Goal: Navigation & Orientation: Find specific page/section

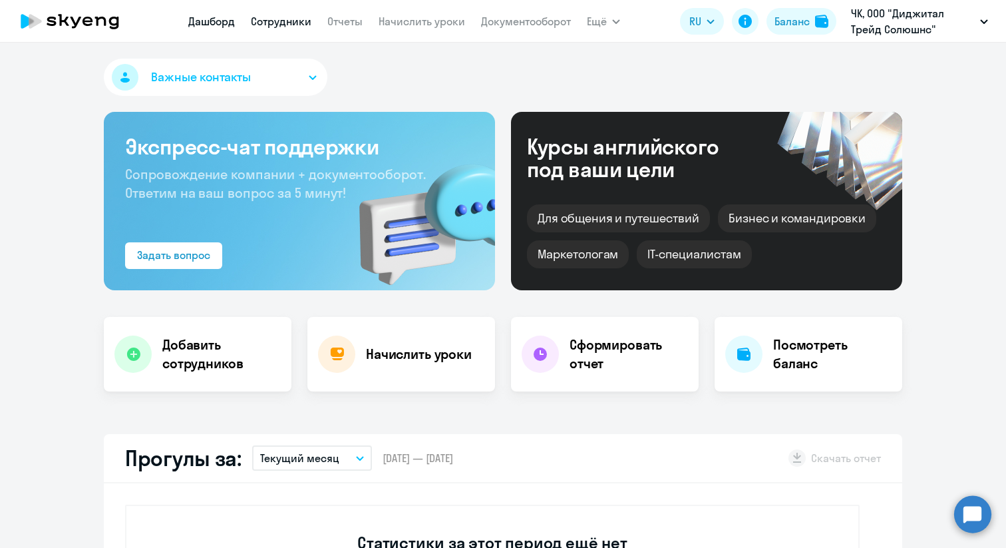
click at [287, 25] on link "Сотрудники" at bounding box center [281, 21] width 61 height 13
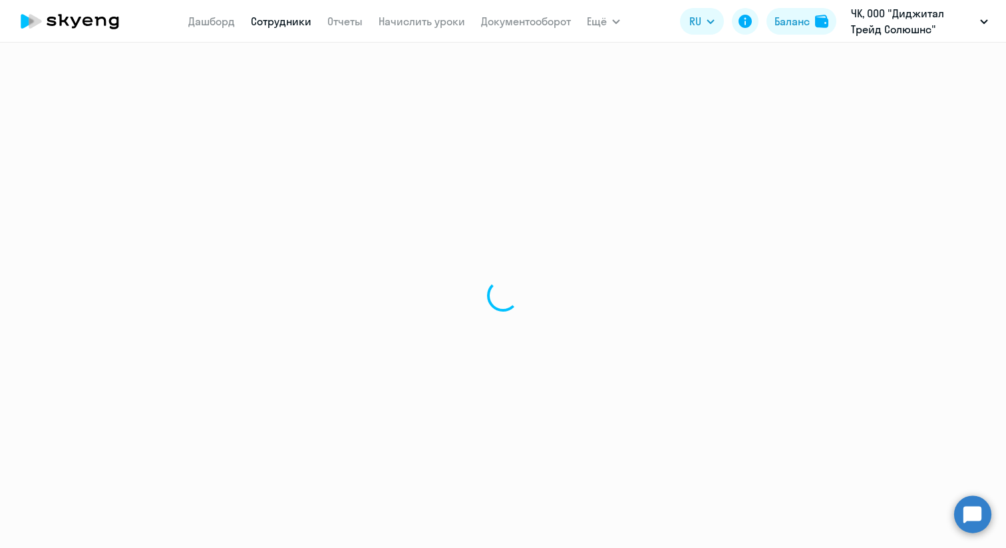
select select "30"
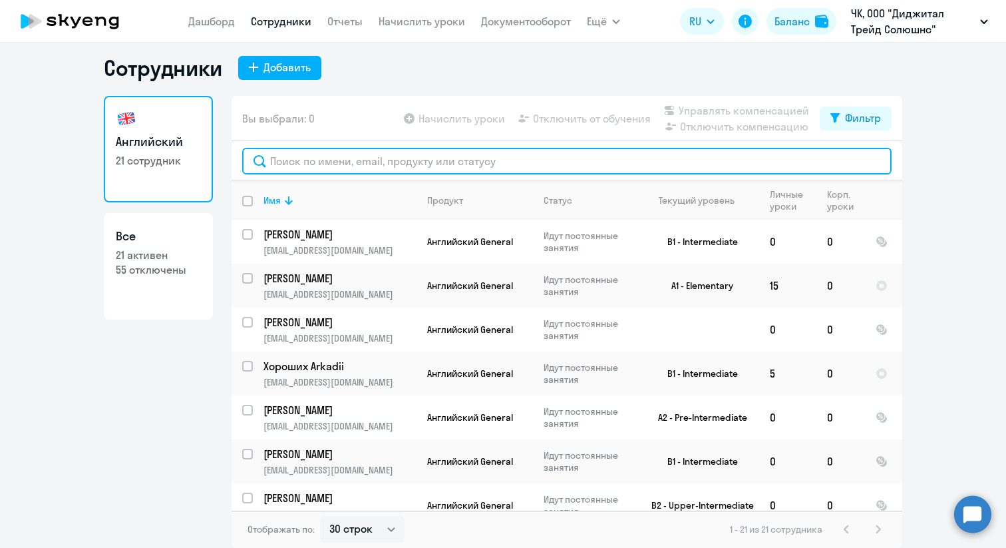
click at [348, 165] on input "text" at bounding box center [566, 161] width 649 height 27
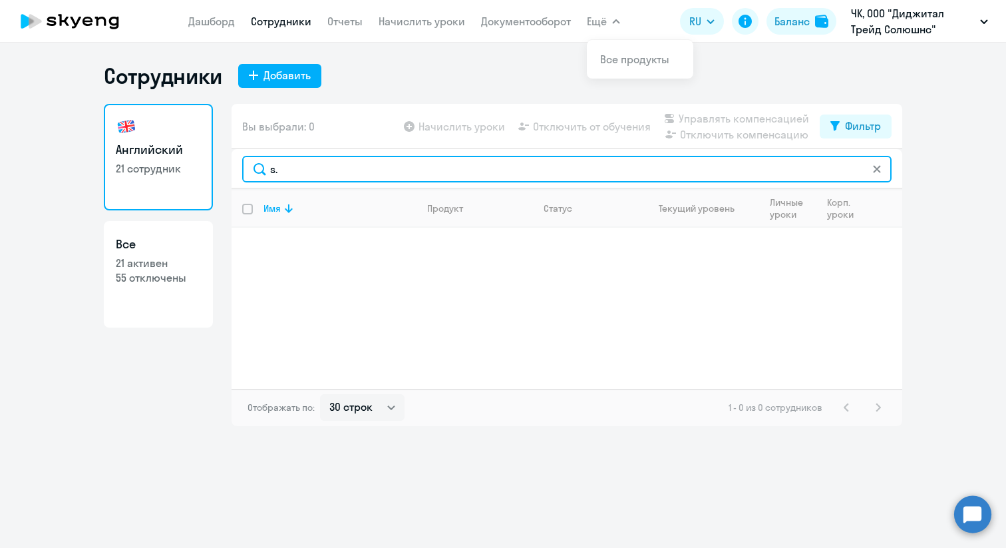
type input "s"
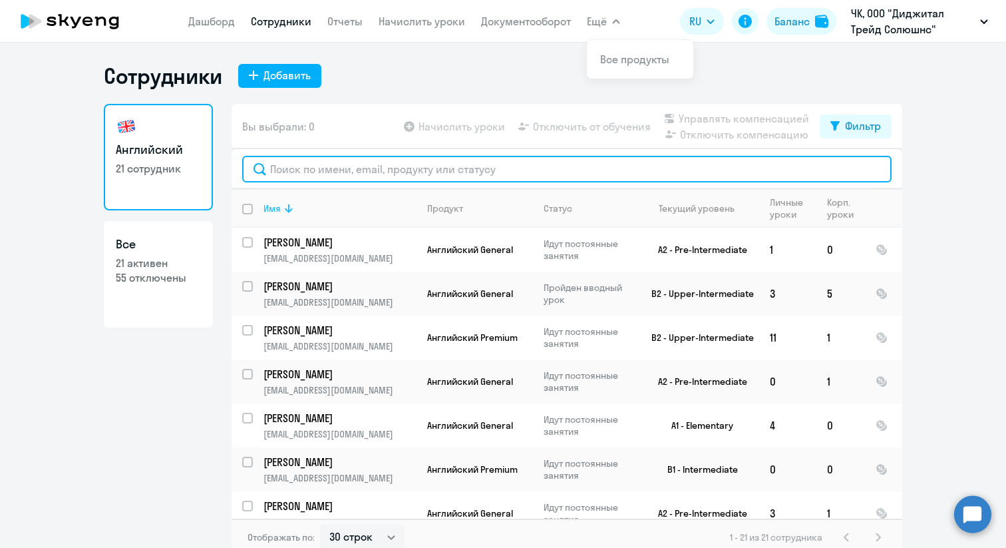
scroll to position [618, 0]
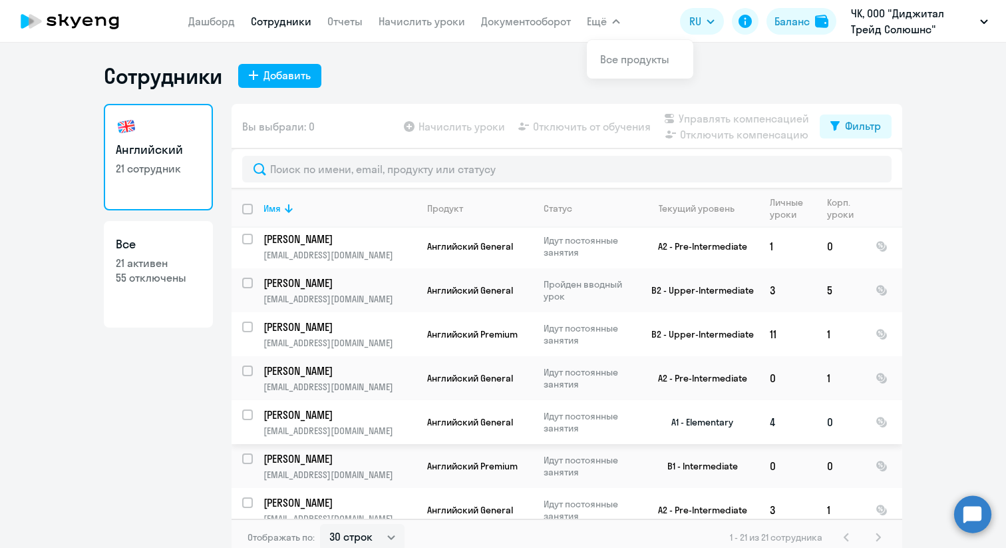
click at [386, 407] on p "[PERSON_NAME]" at bounding box center [338, 414] width 150 height 15
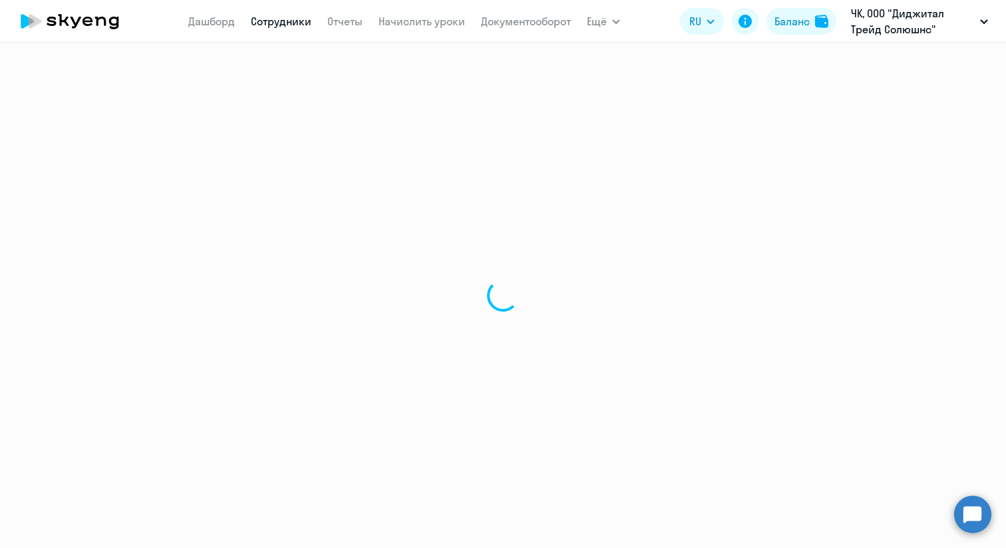
select select "english"
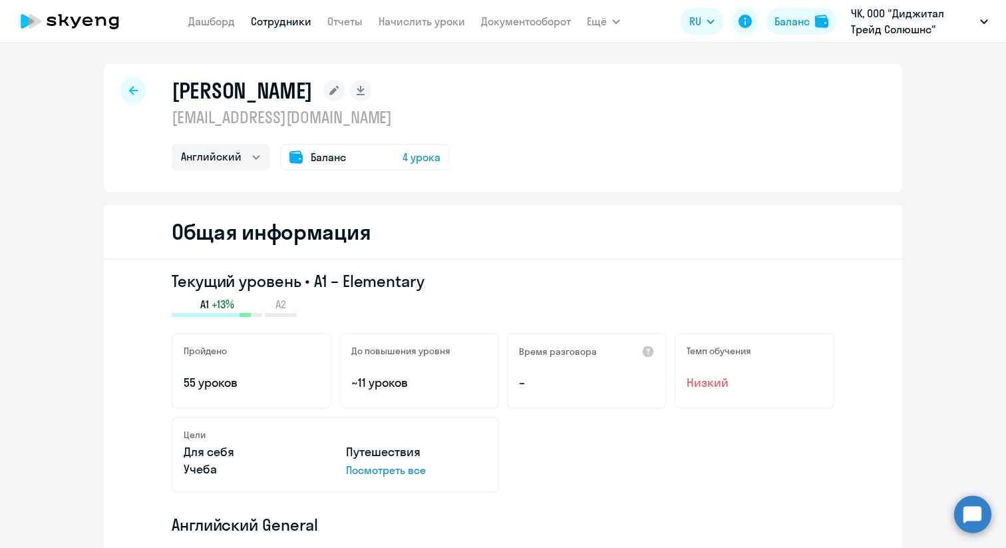
click at [348, 160] on div "Баланс 4 урока" at bounding box center [365, 157] width 170 height 27
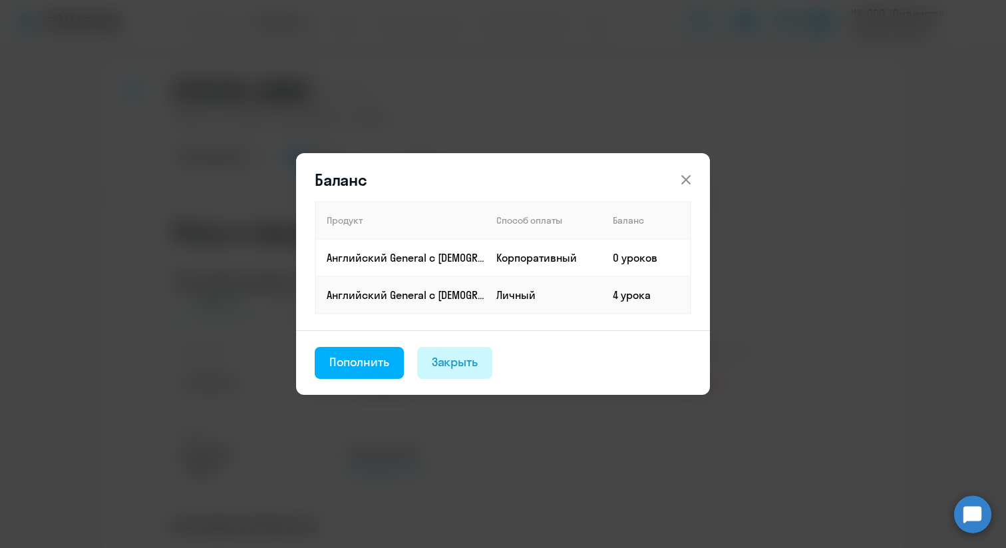
click at [457, 360] on div "Закрыть" at bounding box center [455, 361] width 47 height 17
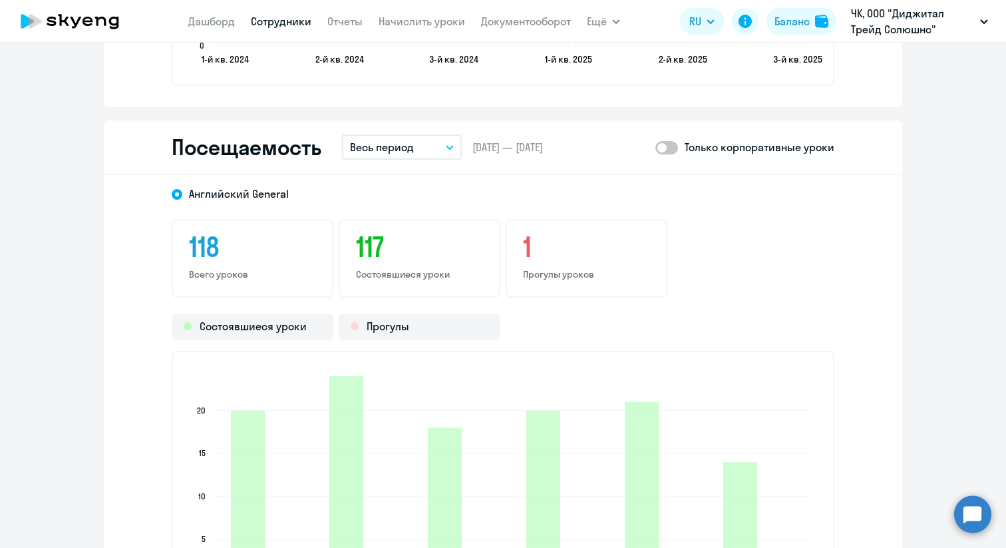
scroll to position [1685, 0]
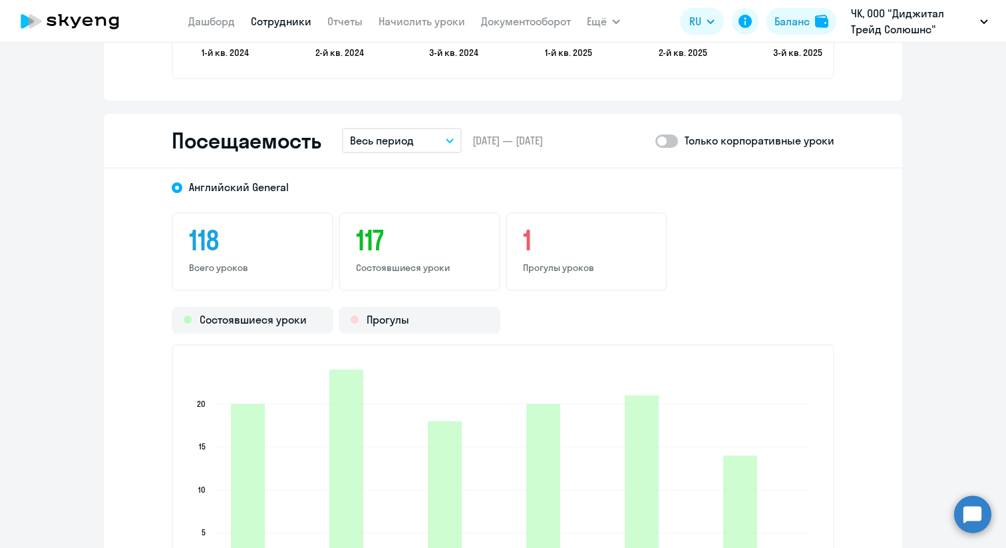
click at [422, 140] on button "Весь период" at bounding box center [402, 140] width 120 height 25
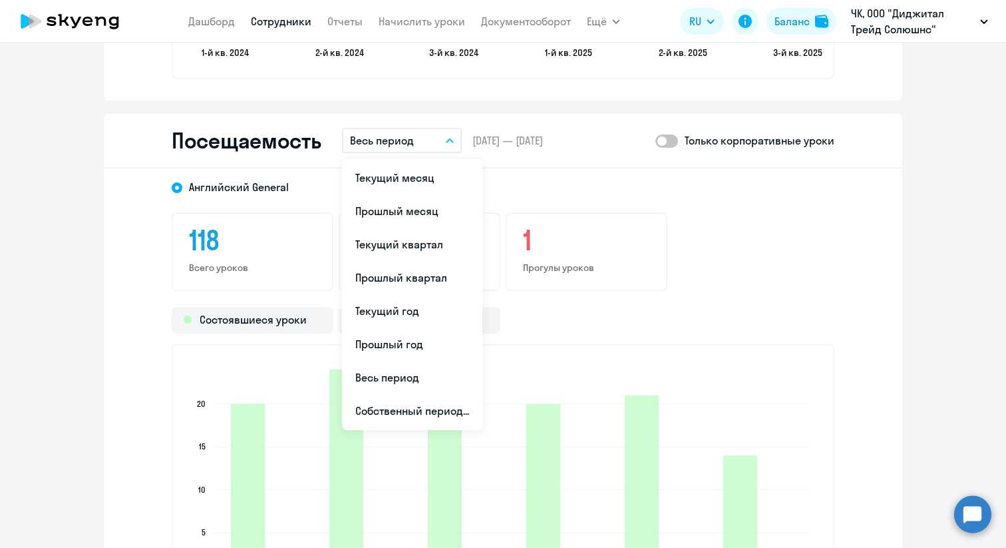
click at [676, 139] on span at bounding box center [666, 140] width 23 height 13
click at [655, 140] on input "checkbox" at bounding box center [655, 140] width 1 height 1
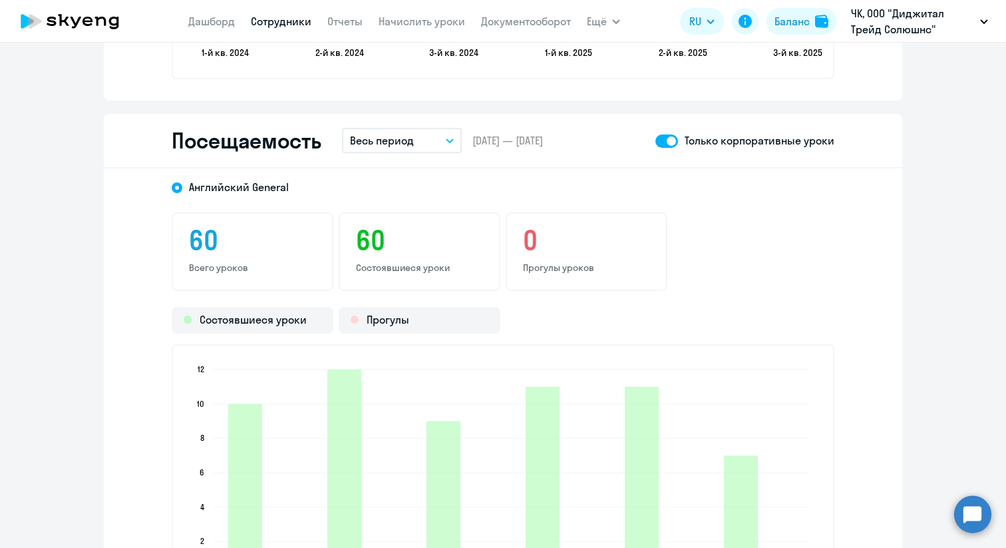
click at [460, 132] on button "Весь период" at bounding box center [402, 140] width 120 height 25
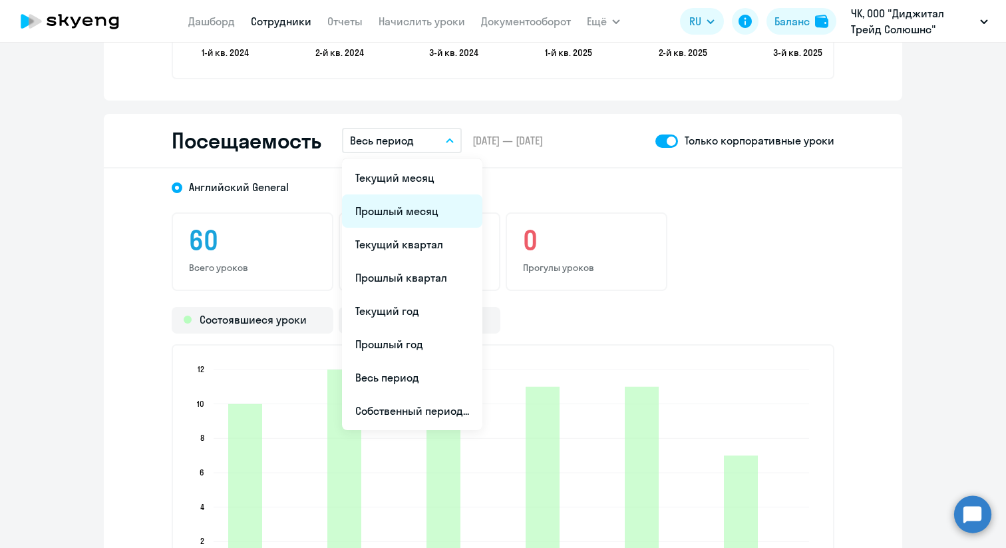
click at [421, 211] on li "Прошлый месяц" at bounding box center [412, 210] width 140 height 33
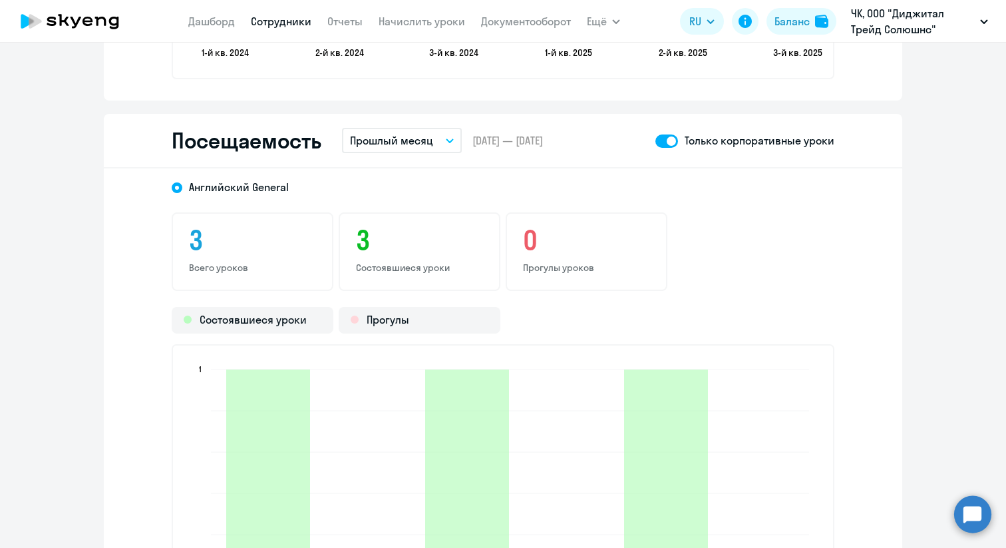
click at [434, 141] on button "Прошлый месяц" at bounding box center [402, 140] width 120 height 25
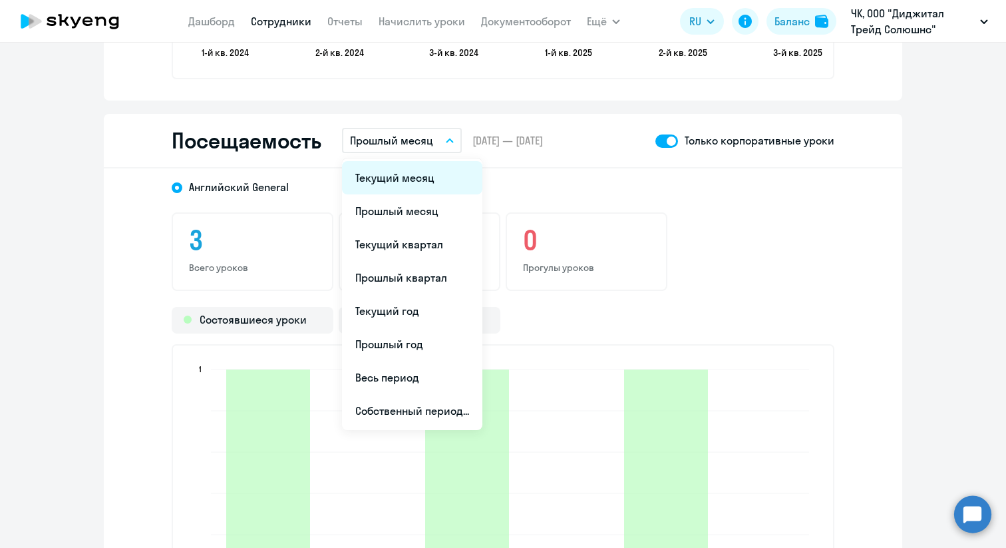
click at [424, 174] on li "Текущий месяц" at bounding box center [412, 177] width 140 height 33
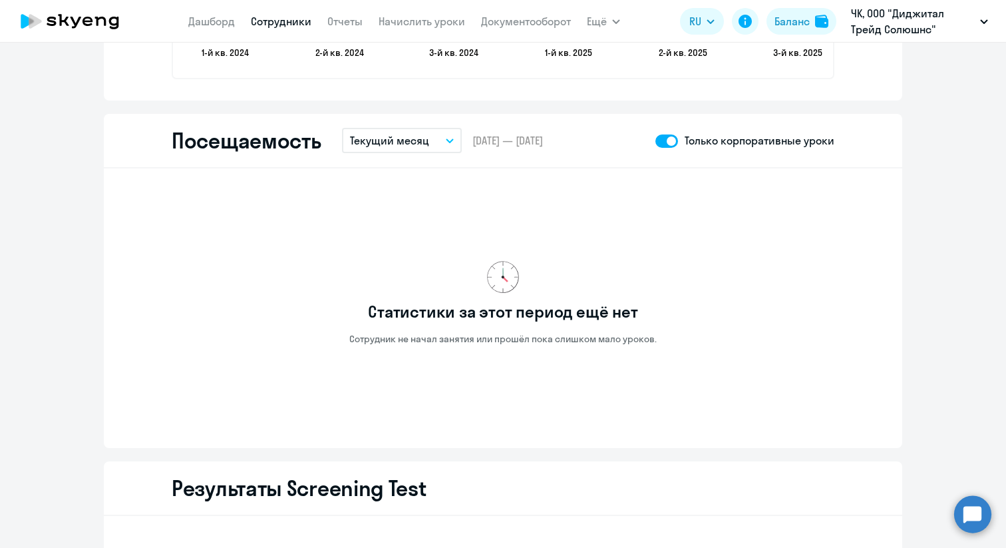
click at [438, 138] on button "Текущий месяц" at bounding box center [402, 140] width 120 height 25
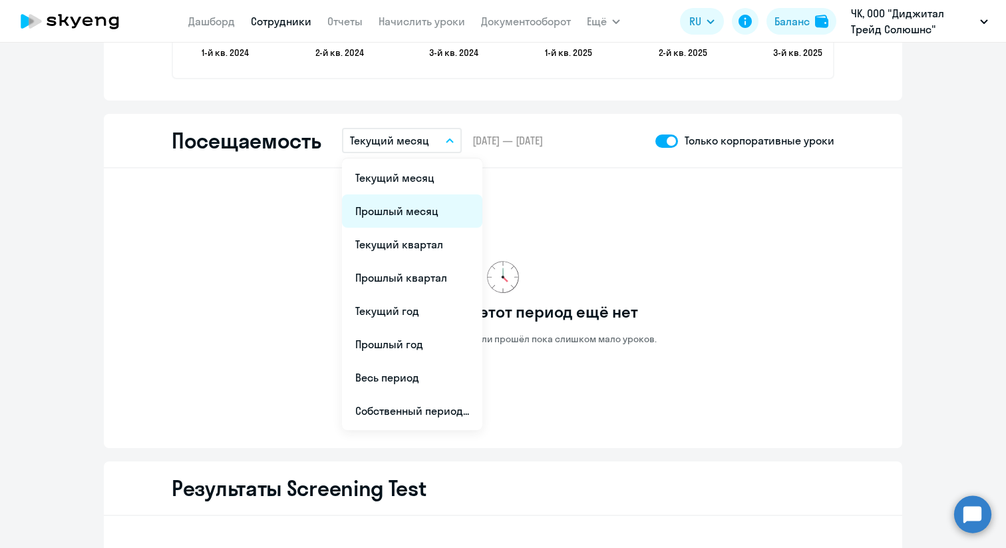
click at [415, 208] on li "Прошлый месяц" at bounding box center [412, 210] width 140 height 33
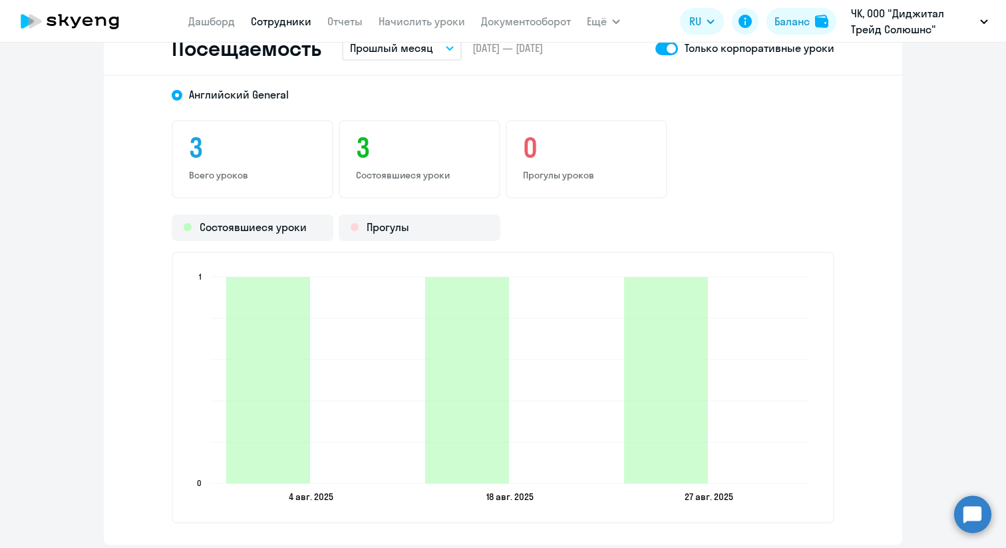
scroll to position [1753, 0]
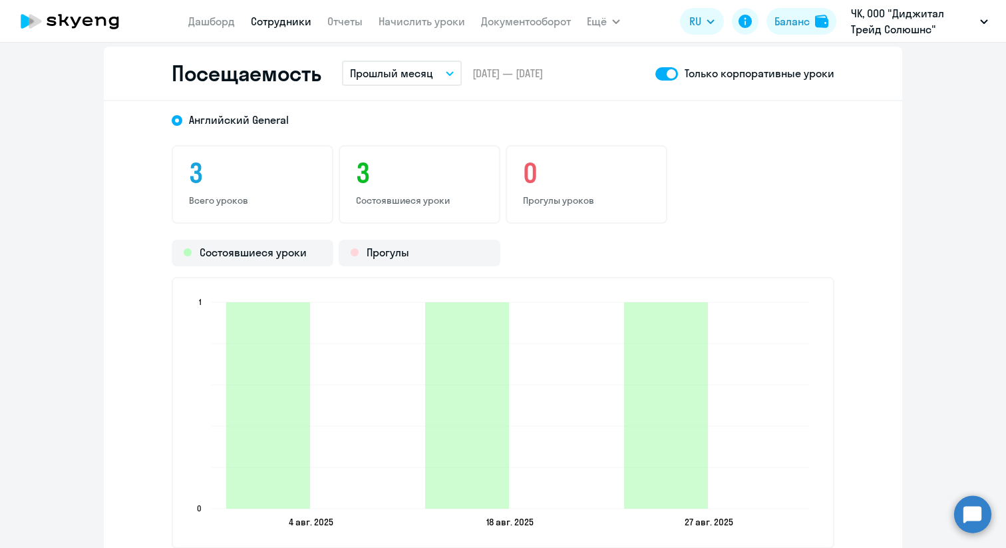
click at [667, 72] on span at bounding box center [666, 73] width 23 height 13
click at [655, 73] on input "checkbox" at bounding box center [655, 73] width 1 height 1
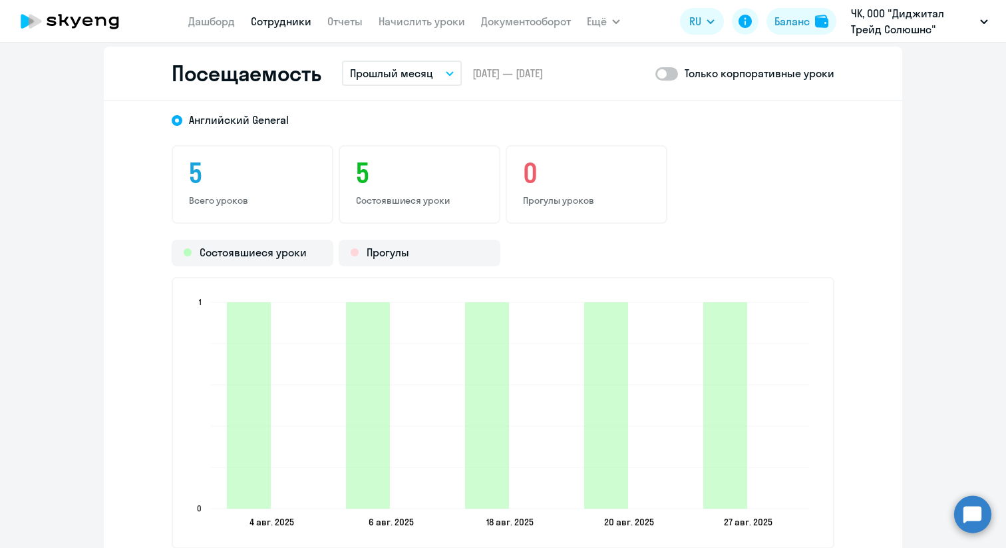
click at [667, 72] on span at bounding box center [666, 73] width 23 height 13
click at [655, 73] on input "checkbox" at bounding box center [655, 73] width 1 height 1
checkbox input "true"
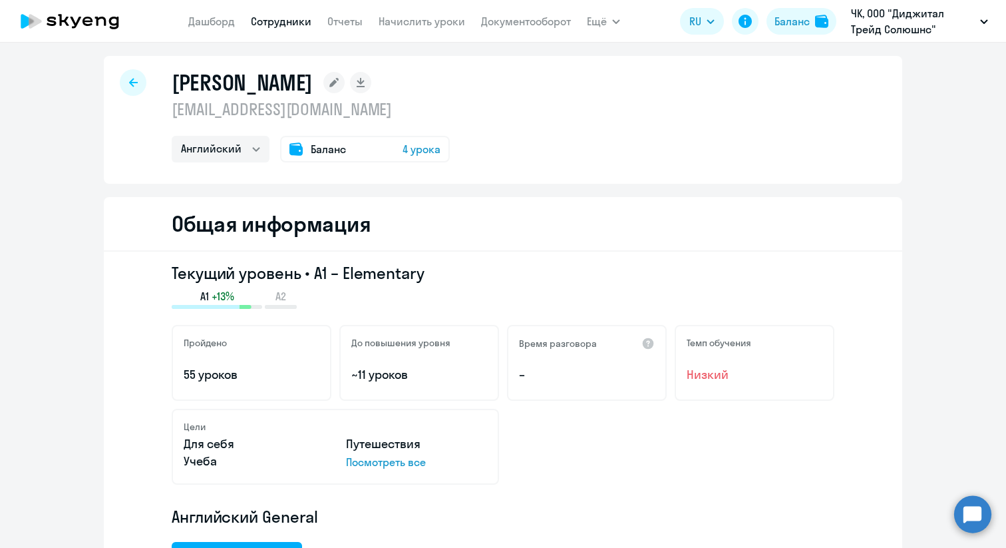
scroll to position [0, 0]
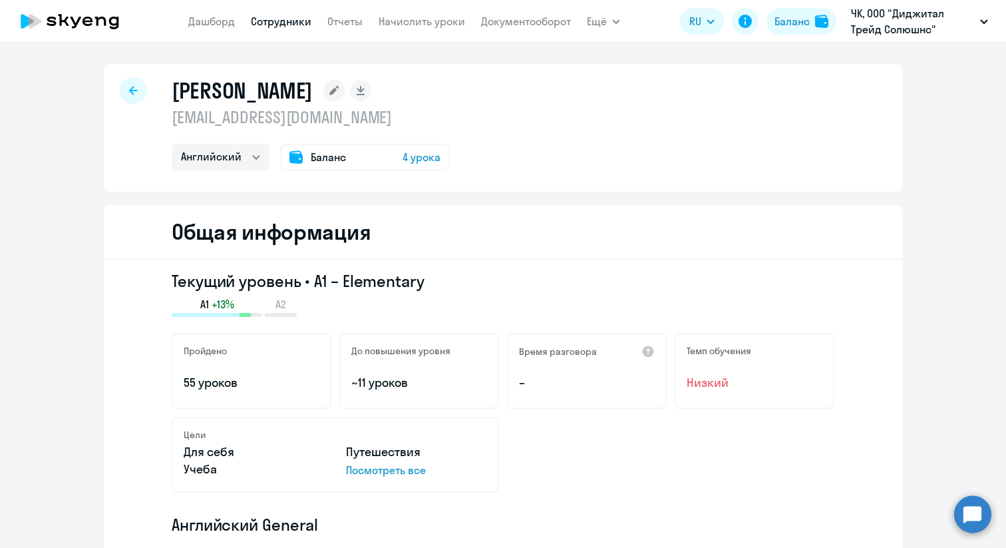
click at [411, 156] on span "4 урока" at bounding box center [422, 157] width 38 height 16
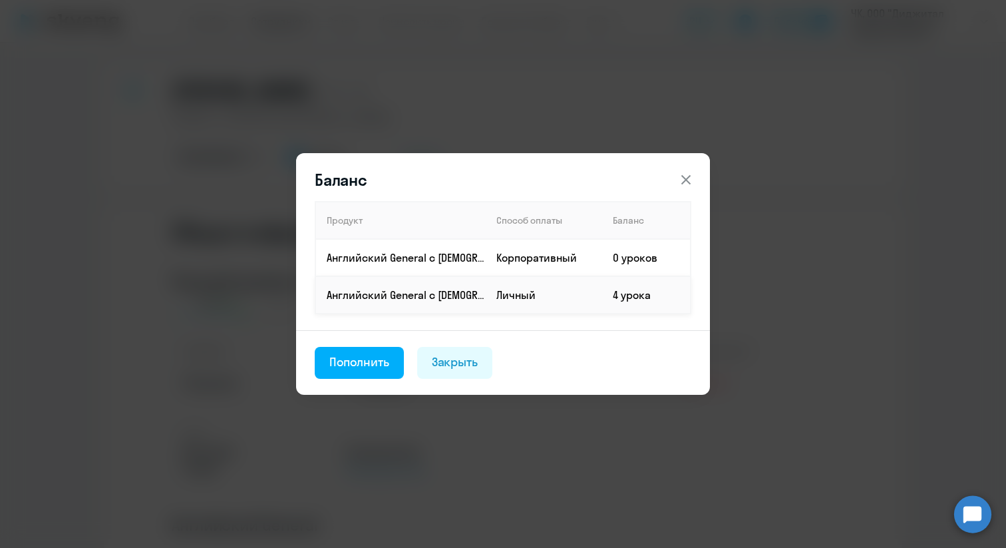
click at [618, 287] on td "4 урока" at bounding box center [646, 294] width 88 height 37
click at [618, 294] on td "4 урока" at bounding box center [646, 294] width 88 height 37
click at [510, 294] on td "Личный" at bounding box center [544, 294] width 116 height 37
click at [520, 262] on td "Корпоративный" at bounding box center [544, 257] width 116 height 37
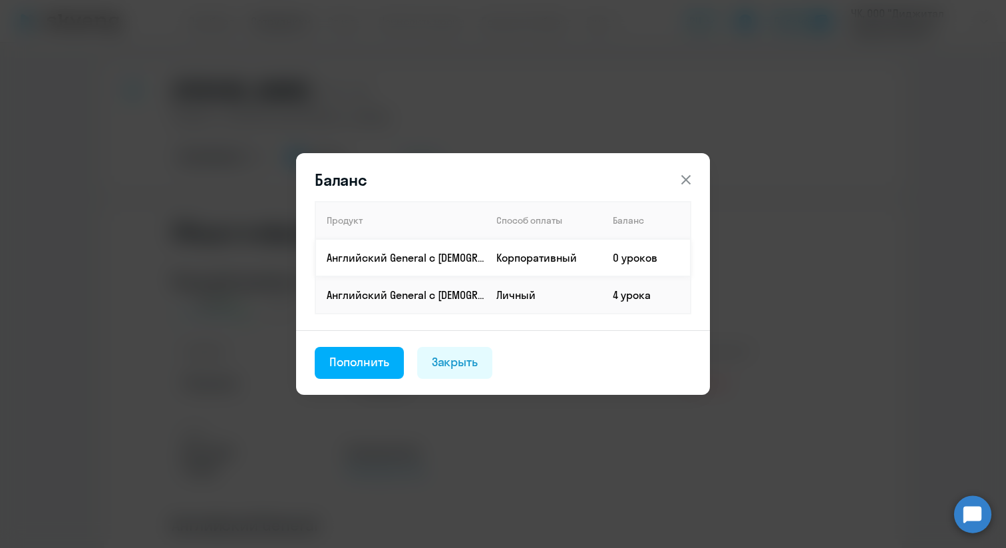
click at [520, 262] on td "Корпоративный" at bounding box center [544, 257] width 116 height 37
click at [454, 365] on div "Закрыть" at bounding box center [455, 361] width 47 height 17
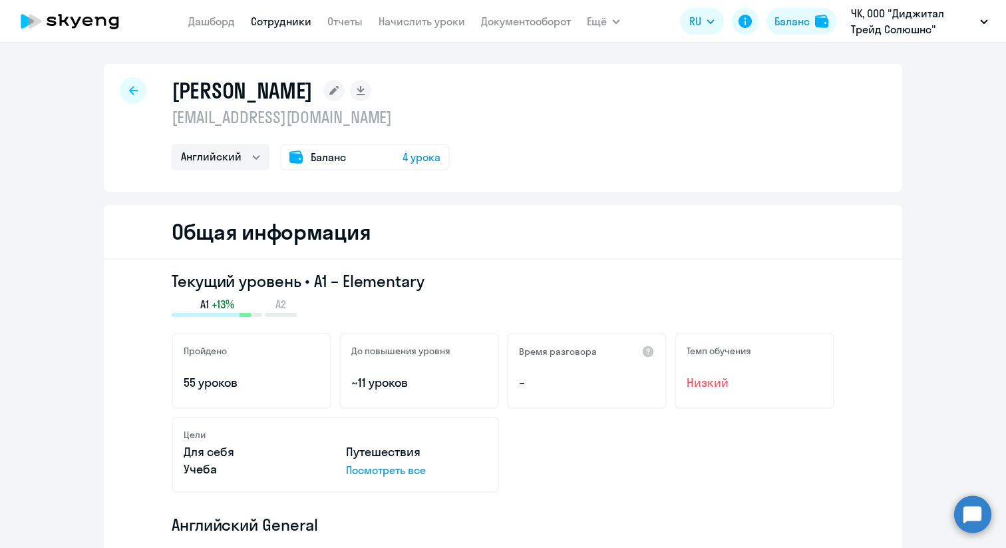
click at [345, 90] on rect at bounding box center [333, 90] width 21 height 21
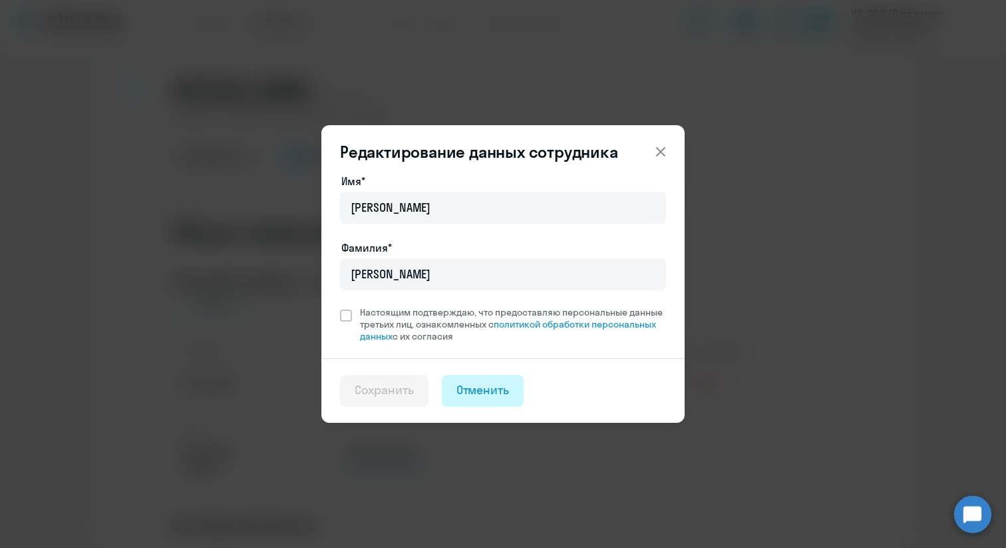
click at [468, 395] on div "Отменить" at bounding box center [482, 389] width 53 height 17
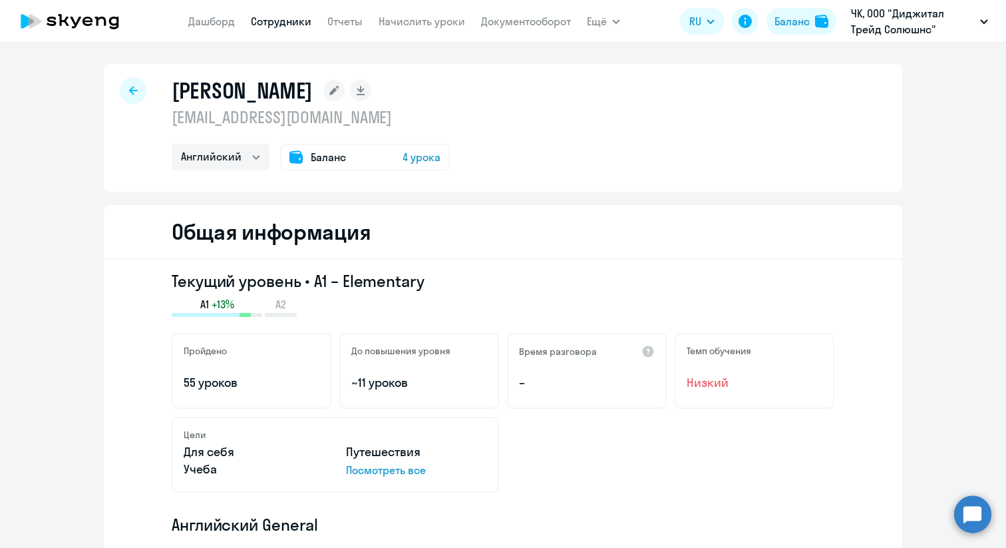
click at [967, 520] on circle at bounding box center [972, 513] width 37 height 37
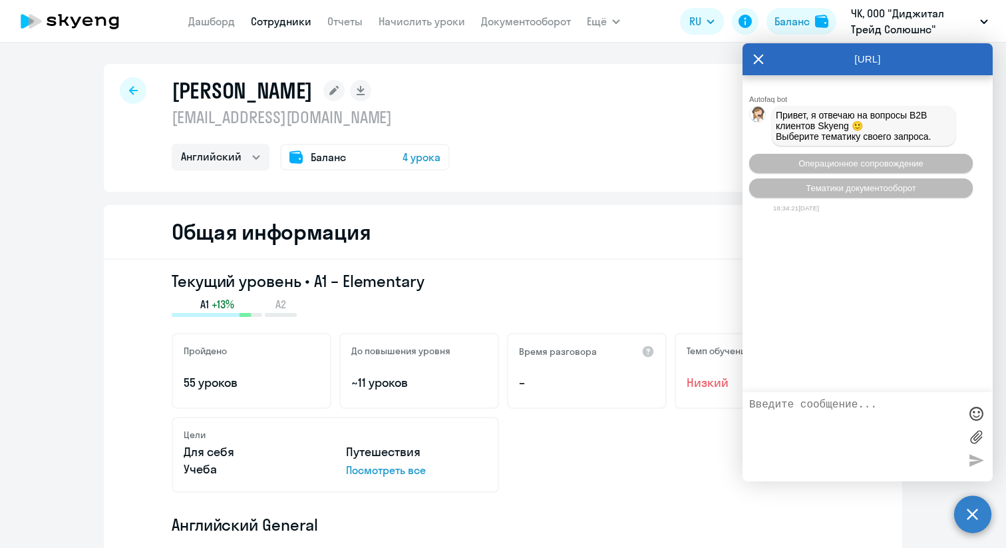
click at [755, 59] on icon at bounding box center [758, 59] width 11 height 32
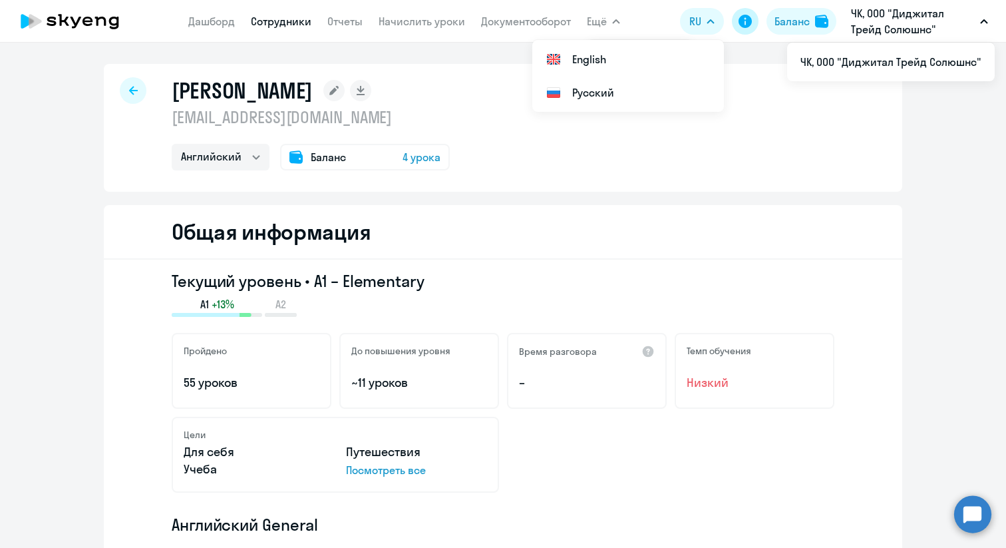
click at [744, 25] on icon at bounding box center [745, 21] width 13 height 13
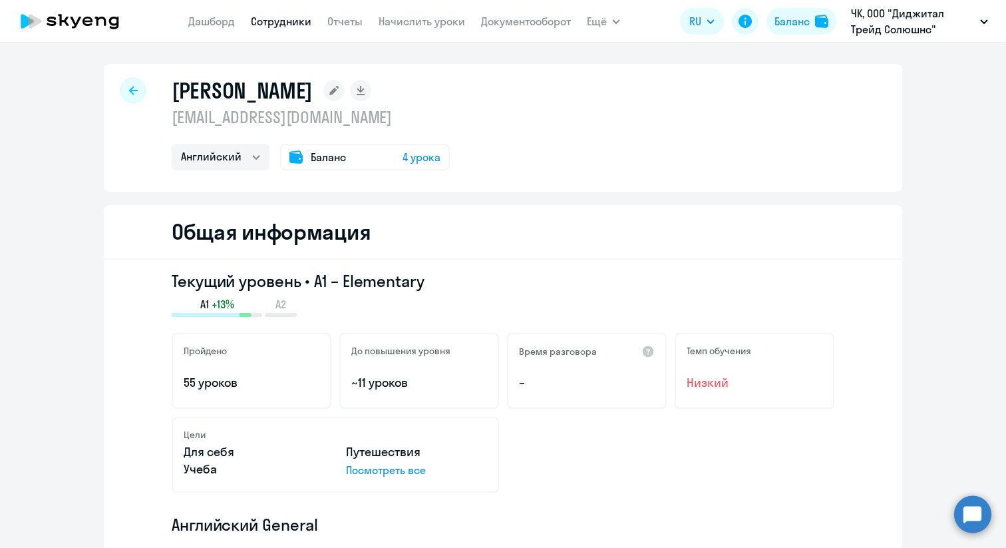
click at [339, 94] on icon at bounding box center [333, 90] width 9 height 9
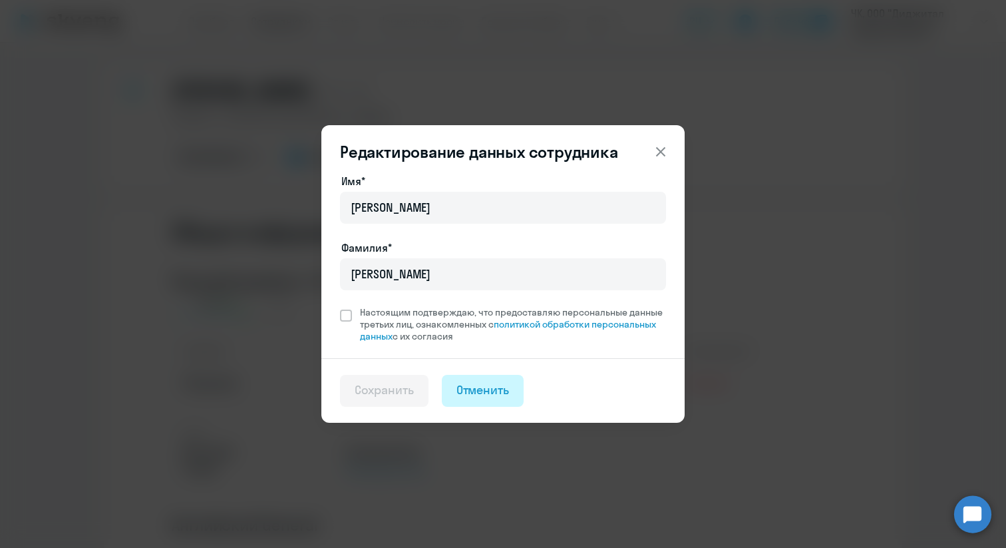
click at [454, 401] on button "Отменить" at bounding box center [483, 391] width 83 height 32
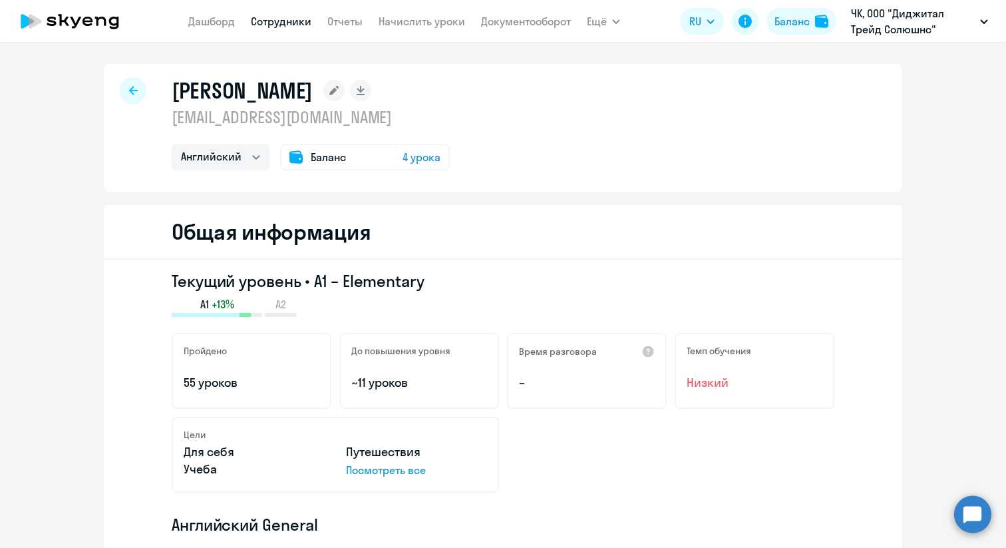
click at [366, 156] on div "Баланс 4 урока" at bounding box center [365, 157] width 170 height 27
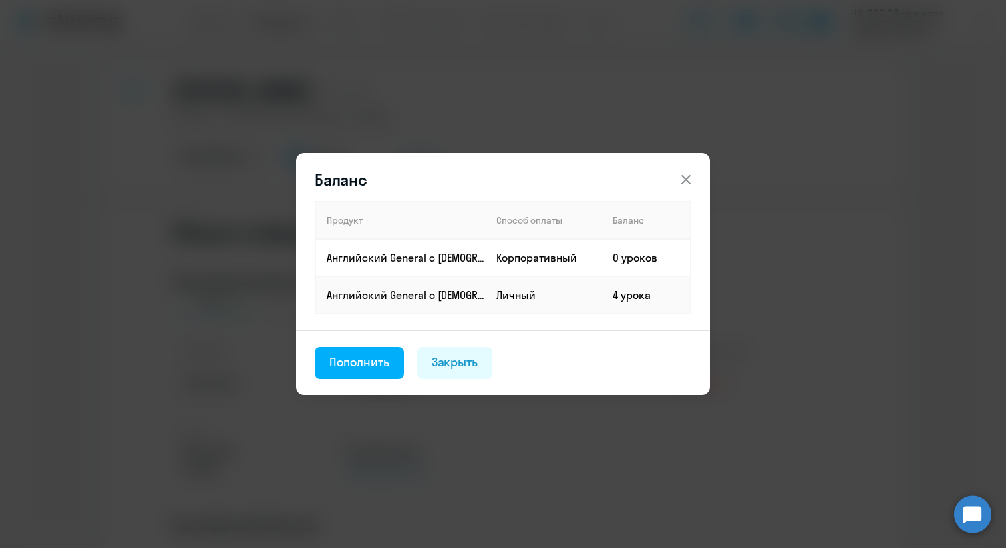
click at [508, 238] on th "Способ оплаты" at bounding box center [544, 220] width 116 height 37
click at [536, 263] on td "Корпоративный" at bounding box center [544, 257] width 116 height 37
click at [452, 369] on div "Закрыть" at bounding box center [455, 361] width 47 height 17
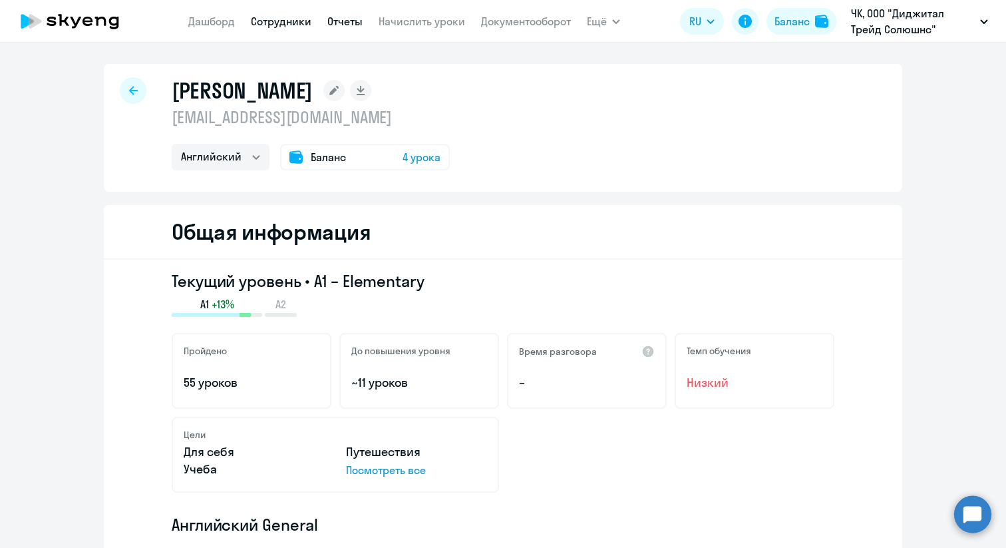
click at [342, 23] on link "Отчеты" at bounding box center [344, 21] width 35 height 13
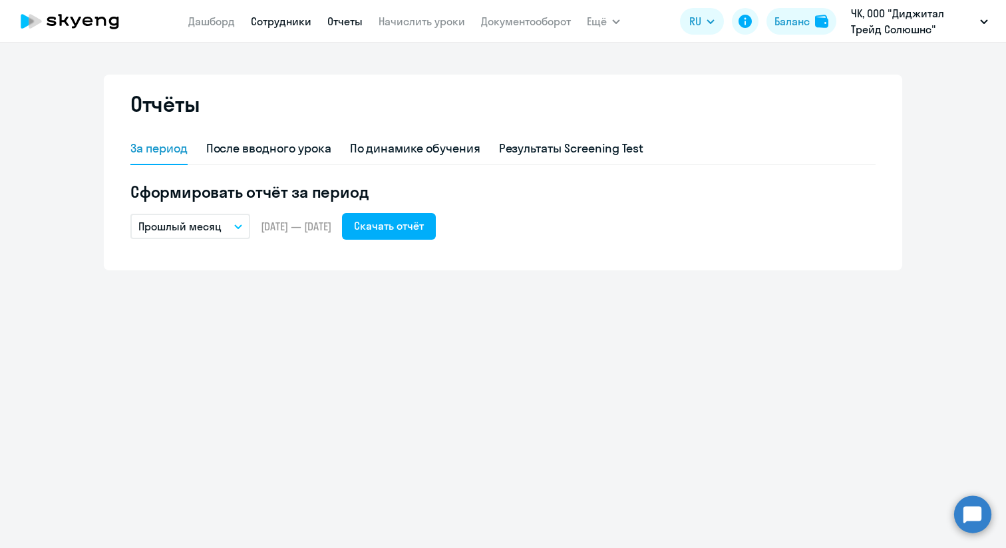
click at [299, 20] on link "Сотрудники" at bounding box center [281, 21] width 61 height 13
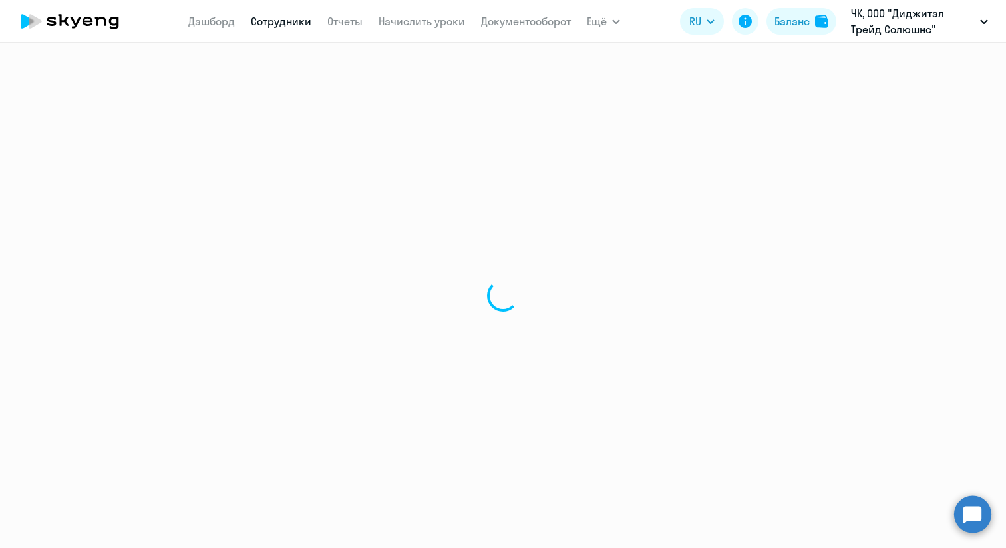
select select "30"
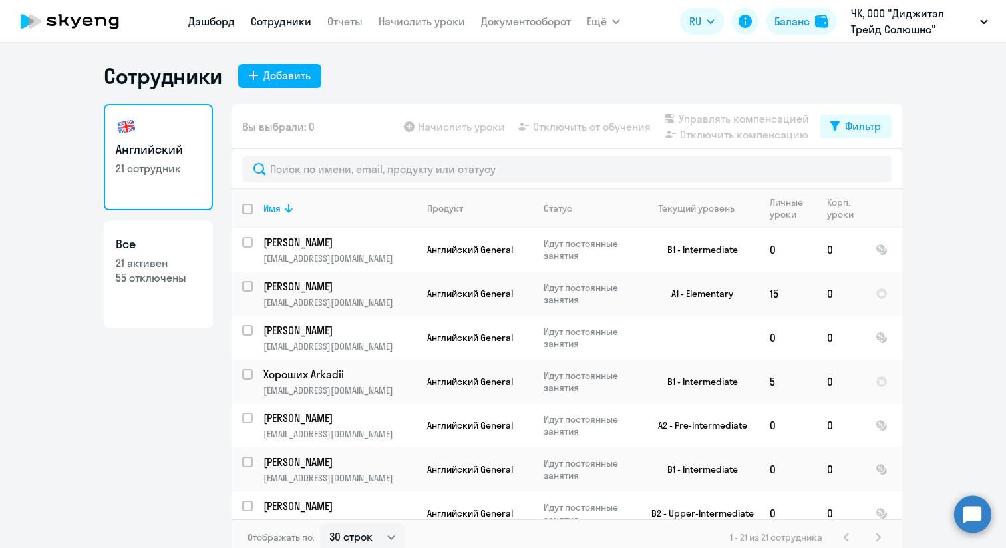
click at [232, 19] on link "Дашборд" at bounding box center [211, 21] width 47 height 13
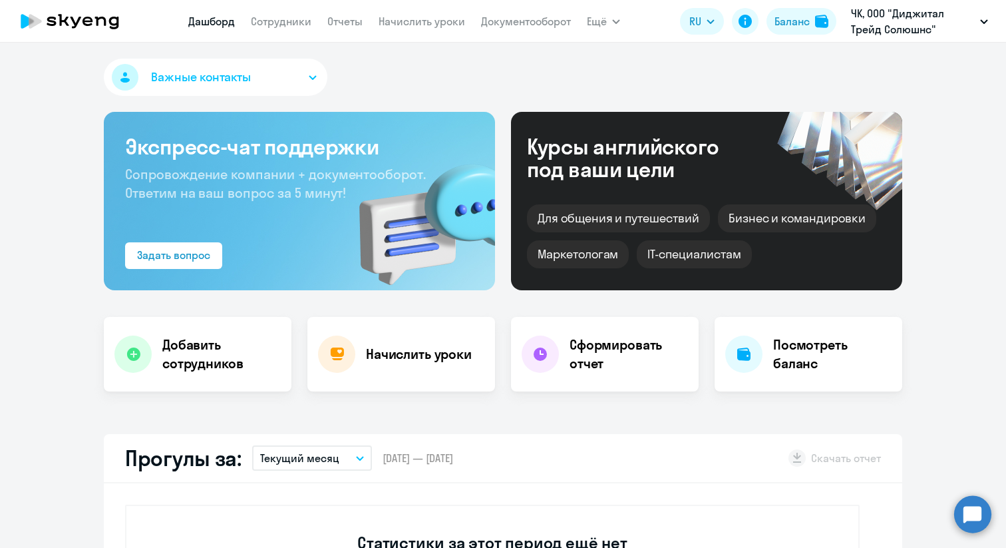
select select "30"
click at [289, 31] on nav "[PERSON_NAME] Отчеты Начислить уроки Документооборот" at bounding box center [379, 21] width 383 height 27
click at [279, 68] on button "Важные контакты" at bounding box center [216, 77] width 224 height 37
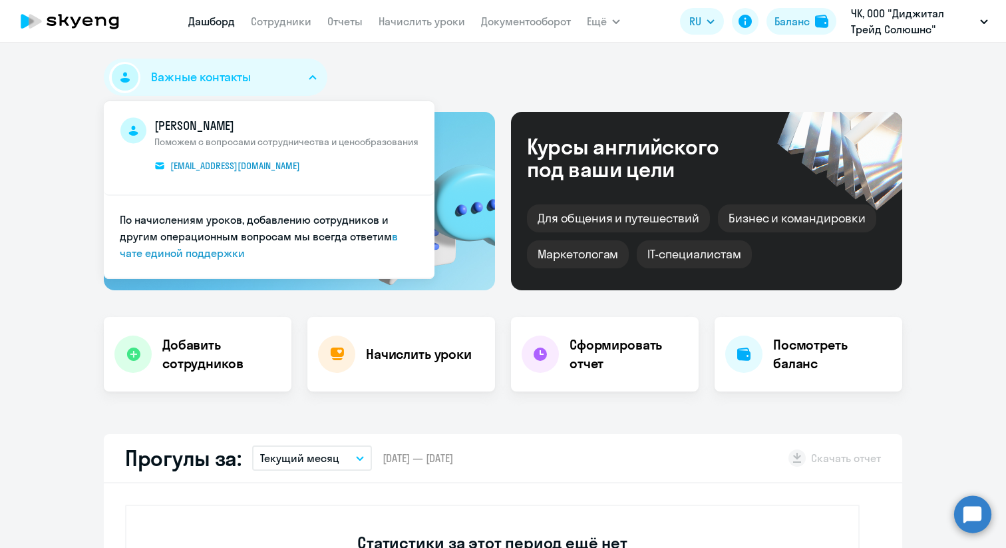
click at [274, 35] on app-header "[PERSON_NAME] Отчеты Начислить уроки Документооборот Ещё Все продукты Дашборд С…" at bounding box center [503, 21] width 1006 height 43
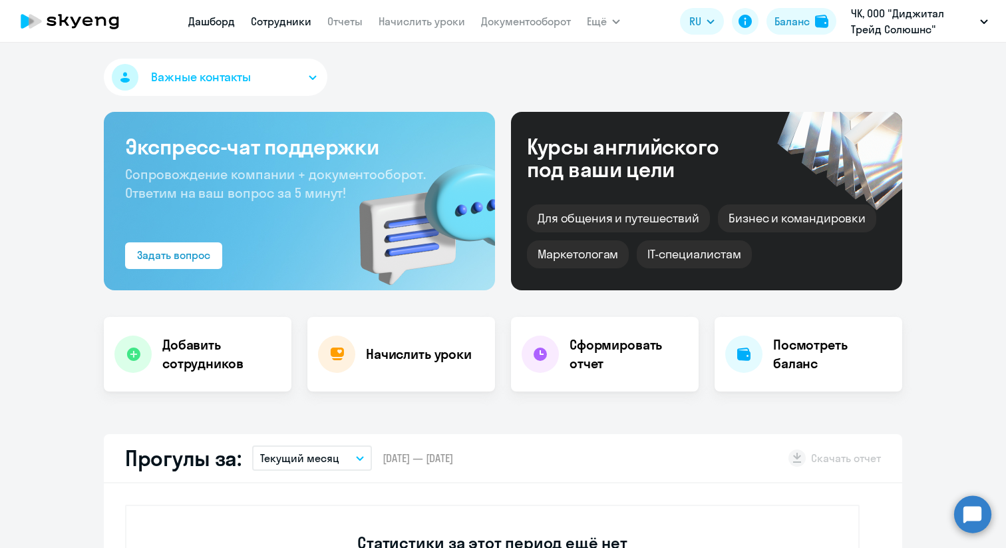
click at [275, 25] on link "Сотрудники" at bounding box center [281, 21] width 61 height 13
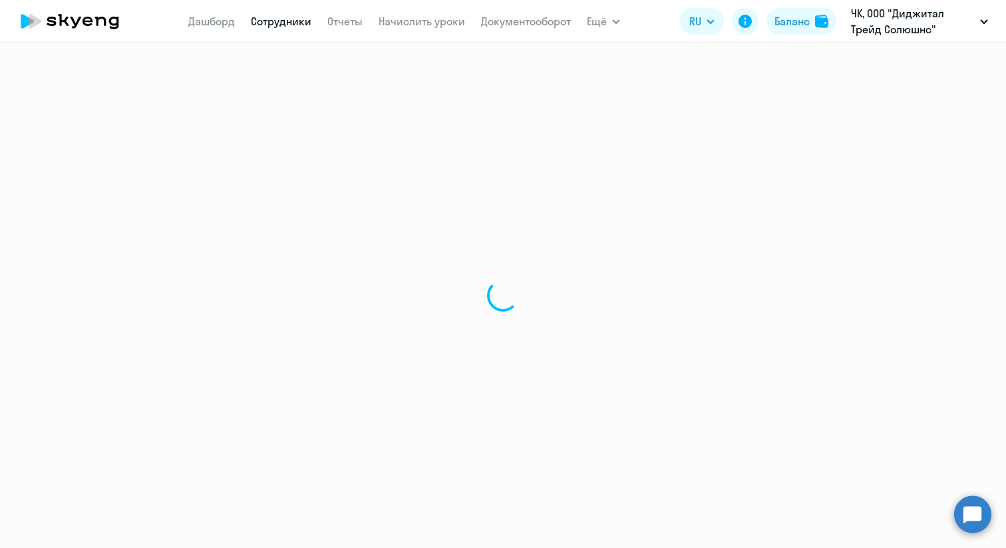
select select "30"
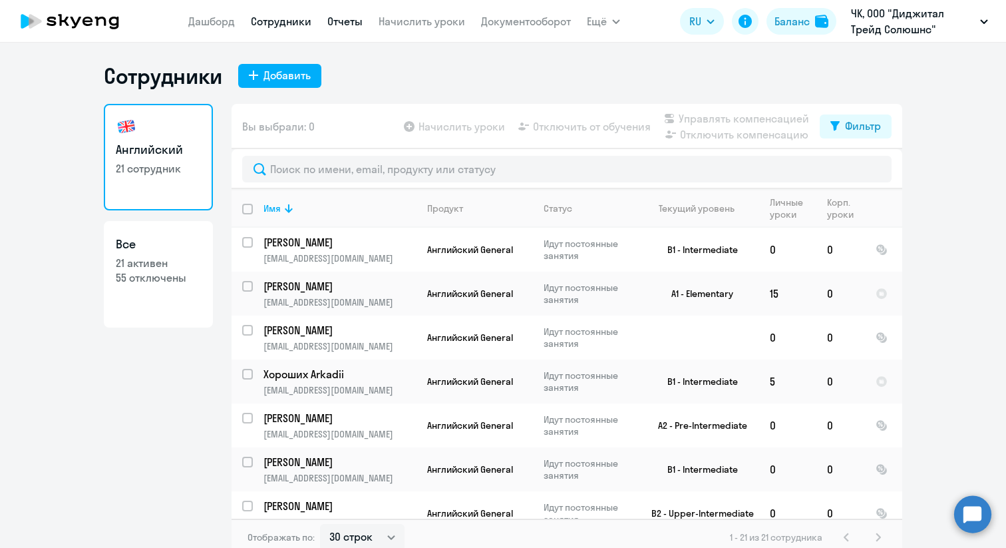
click at [355, 23] on link "Отчеты" at bounding box center [344, 21] width 35 height 13
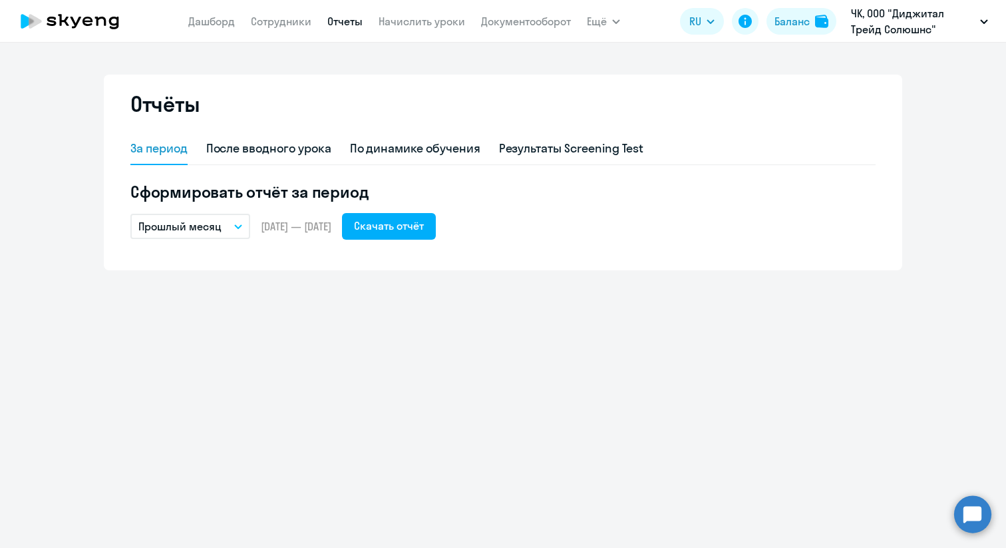
click at [192, 224] on p "Прошлый месяц" at bounding box center [179, 226] width 83 height 16
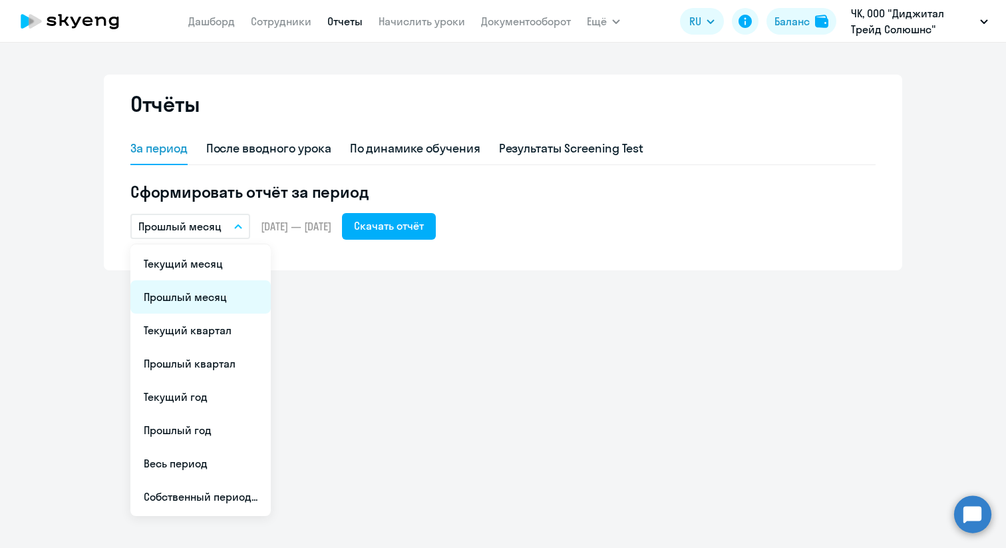
click at [180, 285] on li "Прошлый месяц" at bounding box center [200, 296] width 140 height 33
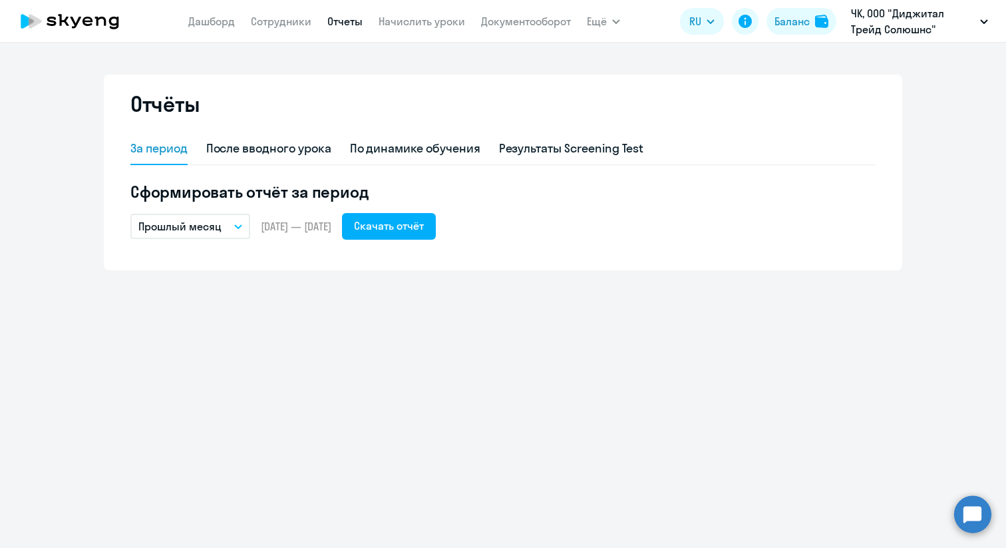
click at [267, 31] on nav "[PERSON_NAME] Отчеты Начислить уроки Документооборот" at bounding box center [379, 21] width 383 height 27
click at [267, 20] on link "Сотрудники" at bounding box center [281, 21] width 61 height 13
select select "30"
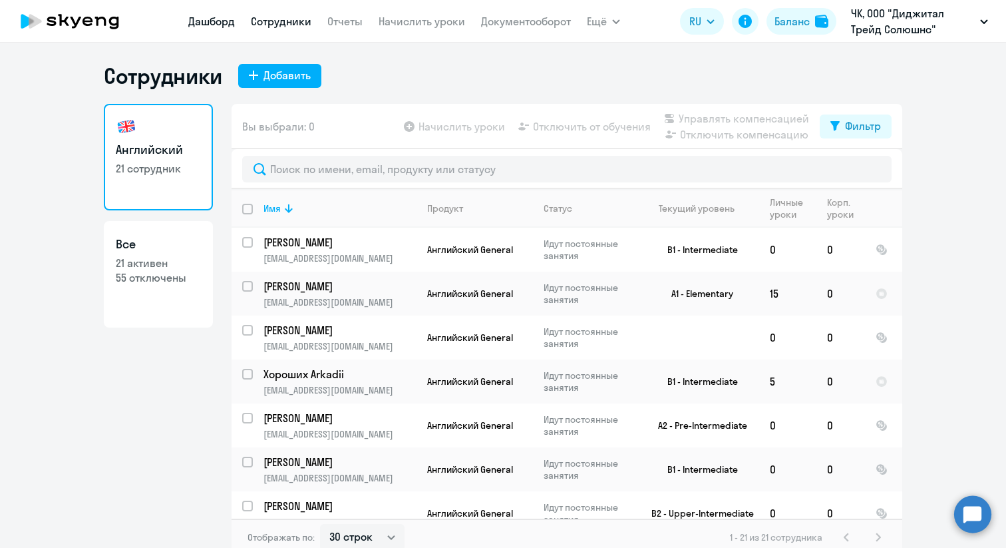
click at [214, 20] on link "Дашборд" at bounding box center [211, 21] width 47 height 13
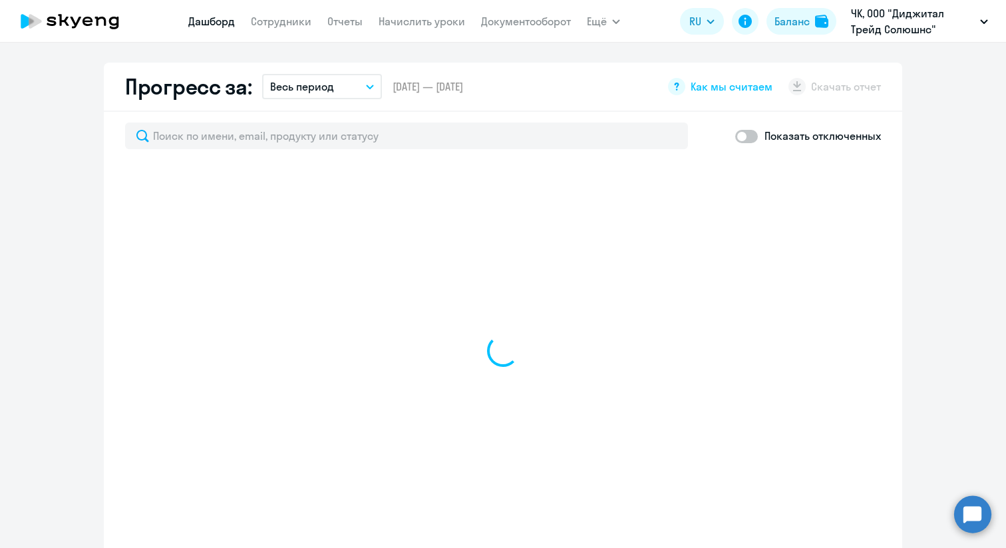
select select "30"
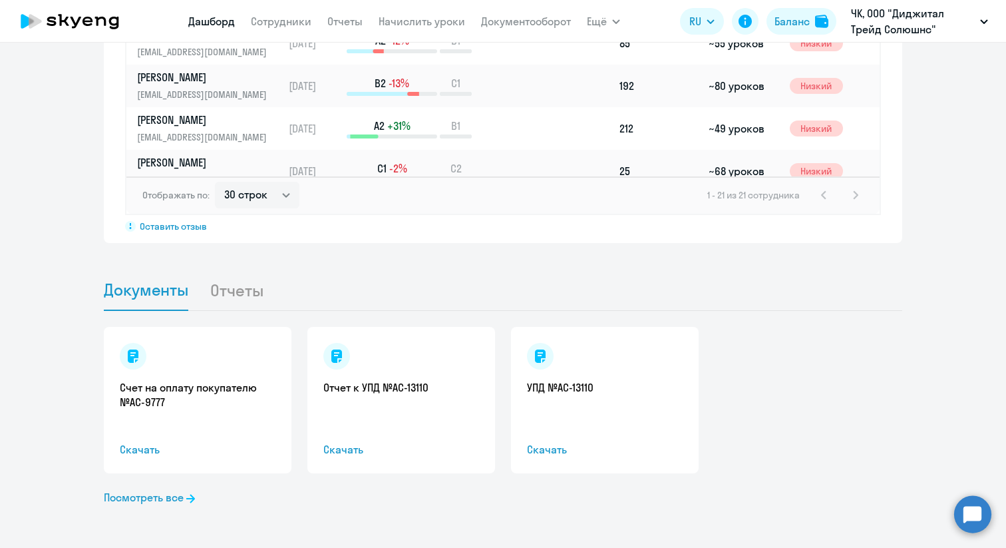
scroll to position [1077, 0]
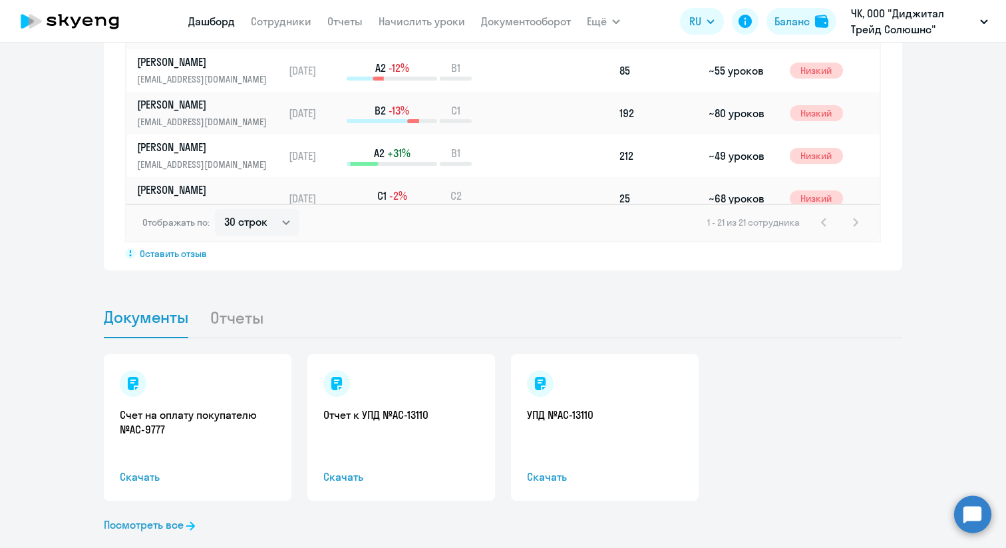
click at [238, 326] on li "Отчеты" at bounding box center [247, 317] width 75 height 41
click at [230, 318] on li "Отчеты" at bounding box center [247, 317] width 75 height 41
click at [230, 317] on li "Отчеты" at bounding box center [247, 317] width 75 height 41
click at [248, 317] on li "Отчеты" at bounding box center [247, 317] width 75 height 41
click at [160, 317] on span "Документы" at bounding box center [146, 317] width 85 height 20
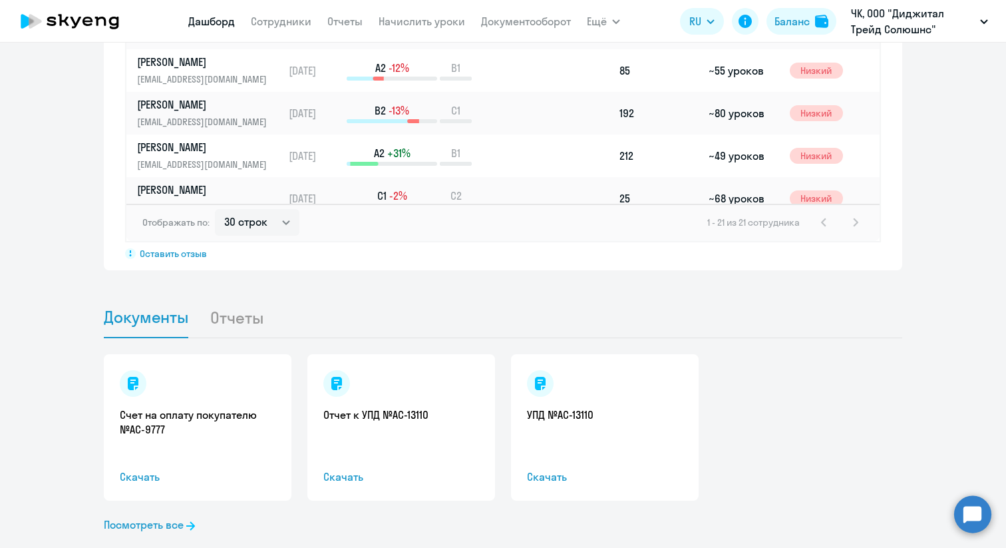
click at [193, 321] on li "Документы" at bounding box center [157, 317] width 106 height 41
click at [228, 321] on li "Отчеты" at bounding box center [247, 317] width 75 height 41
click at [348, 415] on link "Отчет к УПД №AC-13110" at bounding box center [401, 414] width 156 height 15
click at [363, 411] on link "Отчет к УПД №AC-13110" at bounding box center [401, 414] width 156 height 15
click at [188, 522] on link "Посмотреть все" at bounding box center [149, 524] width 91 height 16
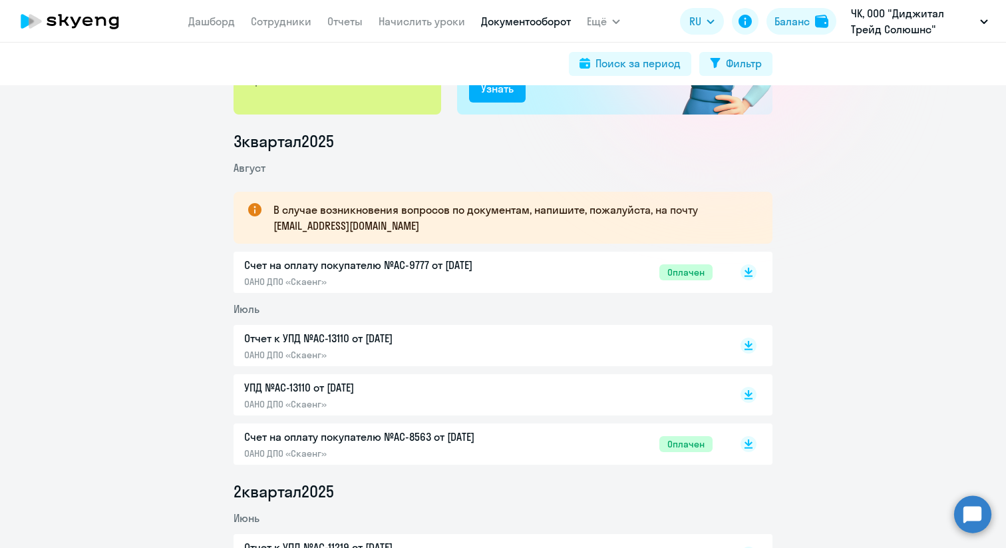
scroll to position [148, 0]
